Goal: Task Accomplishment & Management: Manage account settings

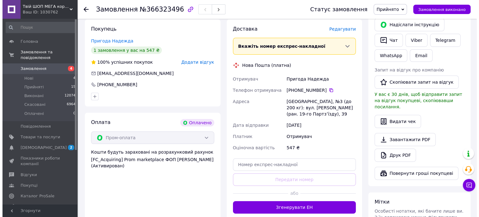
scroll to position [138, 0]
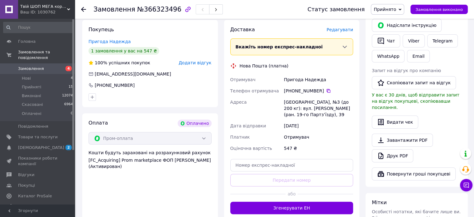
click at [347, 30] on span "Редагувати" at bounding box center [340, 29] width 27 height 5
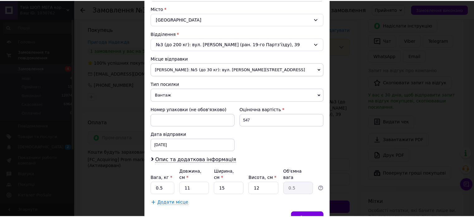
scroll to position [170, 0]
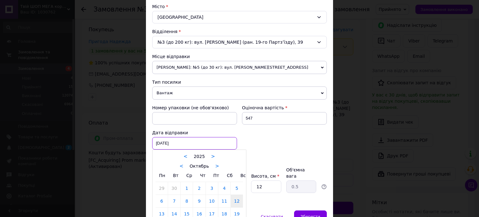
click at [186, 146] on div "12.10.2025 < 2025 > < Октябрь > Пн Вт Ср Чт Пт Сб Вс 29 30 1 2 3 4 5 6 7 8 9 10…" at bounding box center [194, 143] width 85 height 12
click at [162, 210] on link "13" at bounding box center [162, 213] width 12 height 12
type input "13.10.2025"
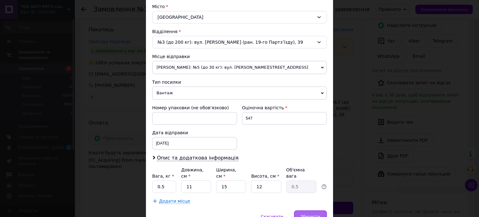
click at [318, 214] on span "Зберегти" at bounding box center [311, 216] width 20 height 5
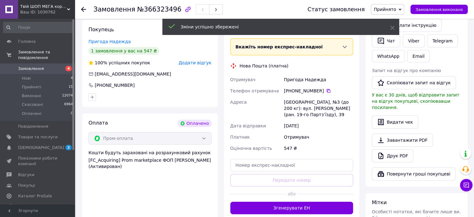
click at [324, 209] on button "Згенерувати ЕН" at bounding box center [291, 207] width 123 height 12
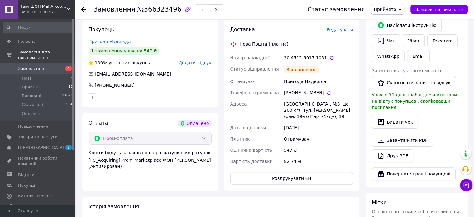
click at [326, 55] on div "20 4512 6917 1051" at bounding box center [318, 58] width 69 height 6
click at [329, 59] on icon at bounding box center [331, 57] width 5 height 5
click at [153, 99] on div at bounding box center [150, 97] width 126 height 10
click at [326, 93] on icon at bounding box center [328, 92] width 5 height 5
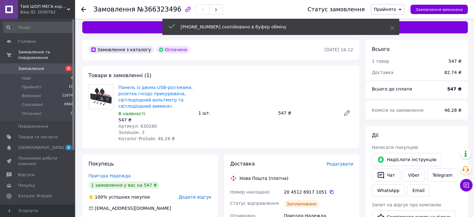
scroll to position [0, 0]
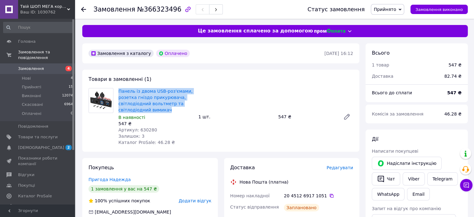
drag, startPoint x: 169, startPoint y: 111, endPoint x: 118, endPoint y: 90, distance: 55.1
click at [118, 90] on div "Панель із двома USB-роз'ємами, розетка гніздо прикурювача, світлодіодний вольтм…" at bounding box center [156, 117] width 80 height 60
copy link "Панель із двома USB-роз'ємами, розетка гніздо прикурювача, світлодіодний вольтм…"
click at [154, 112] on link "Панель із двома USB-роз'ємами, розетка гніздо прикурювача, світлодіодний вольтм…" at bounding box center [156, 101] width 74 height 24
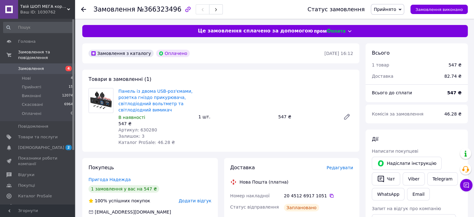
click at [148, 129] on span "Артикул: 630280" at bounding box center [138, 129] width 39 height 5
copy span "630280"
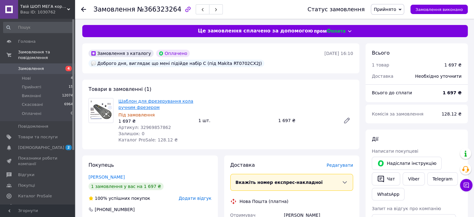
click at [175, 102] on link "Шаблон для фрезерування кола ручним фрезером" at bounding box center [156, 104] width 75 height 11
drag, startPoint x: 166, startPoint y: 108, endPoint x: 119, endPoint y: 102, distance: 47.8
click at [119, 102] on span "Шаблон для фрезерування кола ручним фрезером" at bounding box center [156, 104] width 75 height 12
copy link "Шаблон для фрезерування кола ручним фрезером"
click at [153, 126] on span "Артикул: 32969857862" at bounding box center [145, 127] width 53 height 5
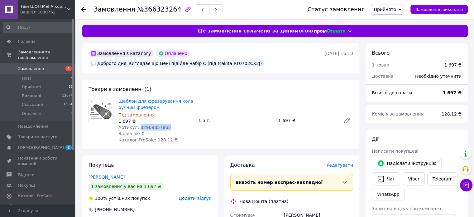
click at [153, 126] on span "Артикул: 32969857862" at bounding box center [145, 127] width 53 height 5
copy span "32969857862"
